Goal: Entertainment & Leisure: Consume media (video, audio)

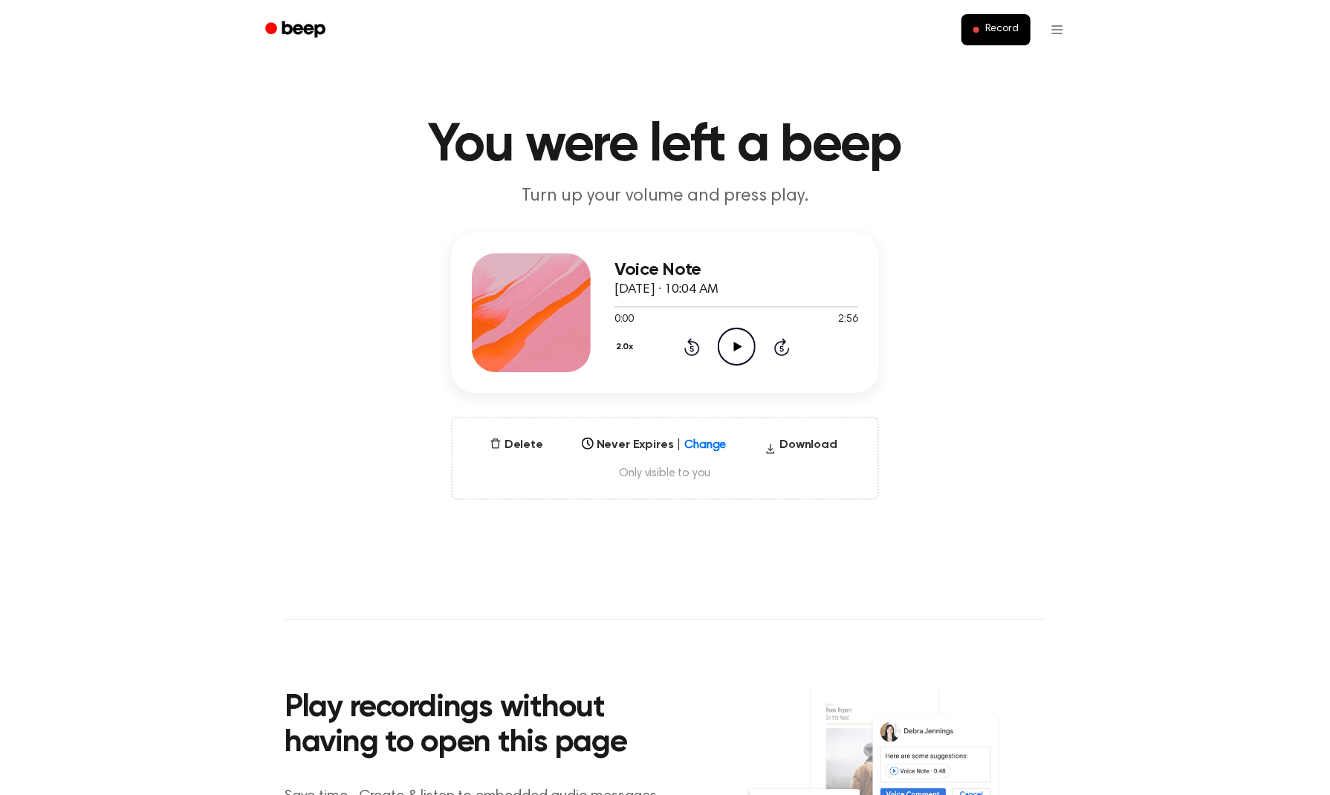
click at [733, 346] on icon "Play Audio" at bounding box center [737, 347] width 38 height 38
click at [727, 343] on icon "Play Audio" at bounding box center [737, 347] width 38 height 38
click at [732, 345] on icon "Play Audio" at bounding box center [737, 347] width 38 height 38
click at [920, 411] on div "Voice Note October 2, 2025 · 11:10 AM 0:00 2:55 Your browser does not support t…" at bounding box center [665, 366] width 1294 height 267
click at [747, 341] on icon "Pause Audio" at bounding box center [737, 347] width 38 height 38
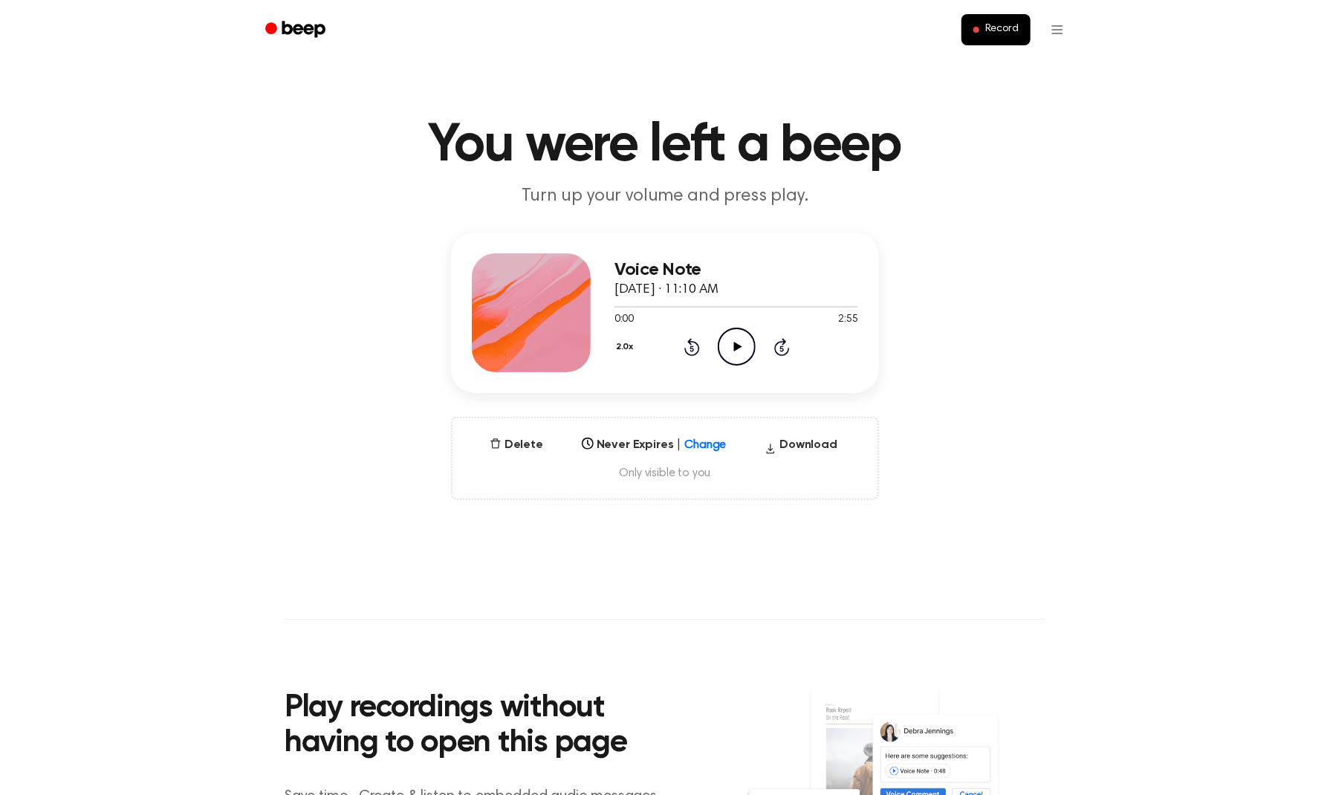
click at [744, 348] on icon "Play Audio" at bounding box center [737, 347] width 38 height 38
